Goal: Find specific page/section: Find specific page/section

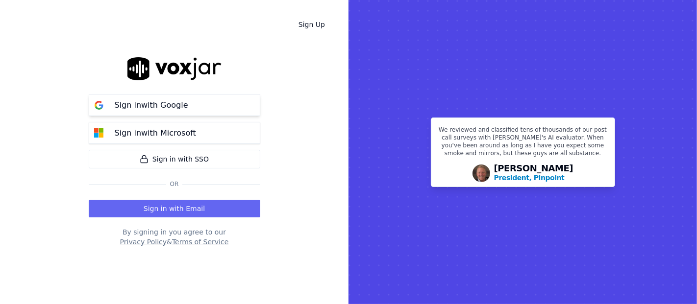
click at [214, 101] on button "Sign in with Google" at bounding box center [175, 105] width 172 height 22
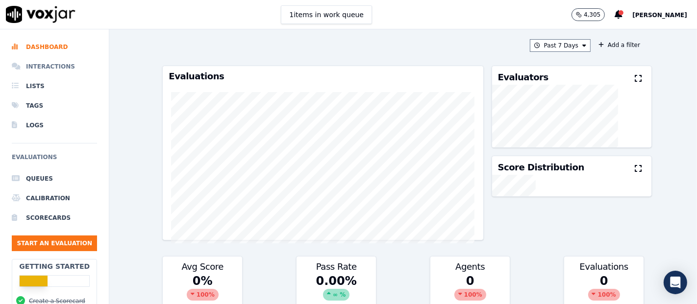
click at [50, 70] on li "Interactions" at bounding box center [54, 67] width 85 height 20
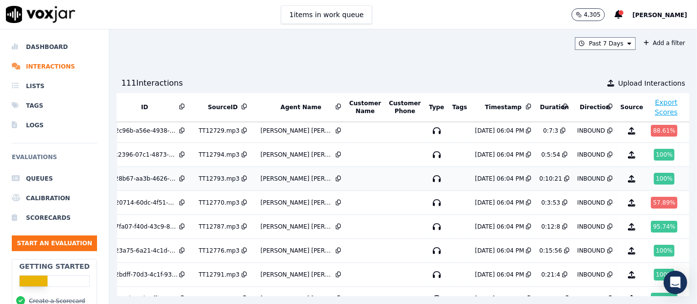
scroll to position [0, 32]
